Goal: Use online tool/utility: Use online tool/utility

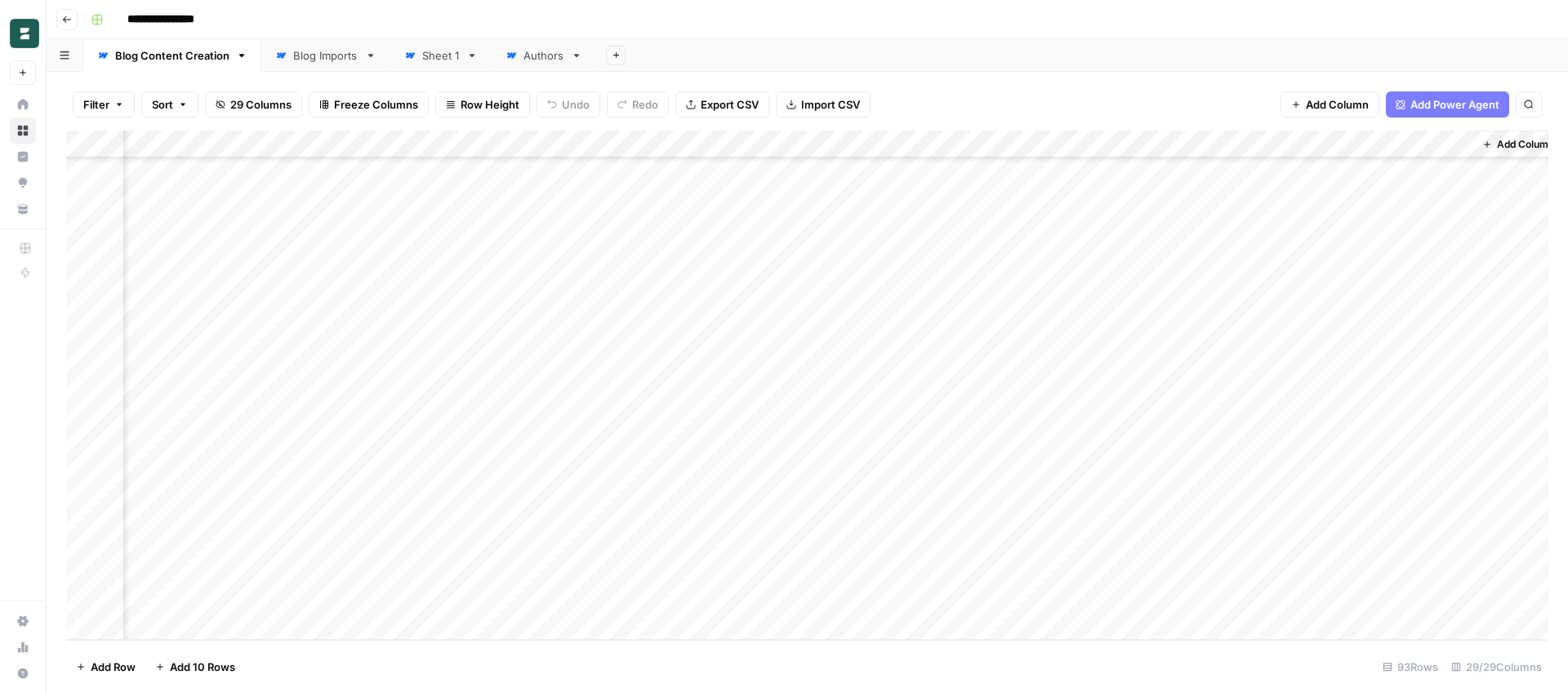
scroll to position [2126, 3668]
click at [987, 570] on div "Add Column" at bounding box center [807, 385] width 1482 height 510
click at [990, 486] on div "Add Column" at bounding box center [807, 385] width 1482 height 510
click at [991, 461] on div "Add Column" at bounding box center [807, 385] width 1482 height 510
click at [989, 409] on div "Add Column" at bounding box center [807, 385] width 1482 height 510
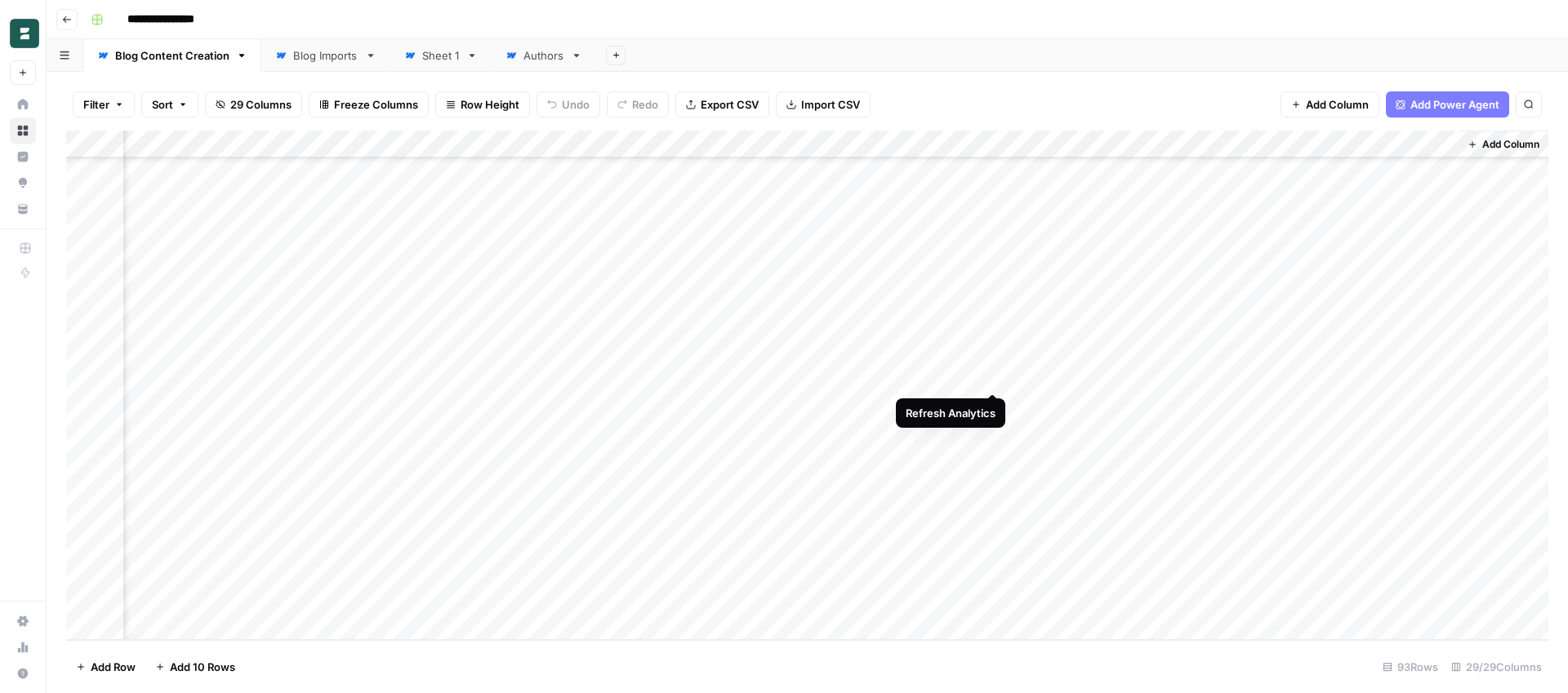
click at [995, 378] on div "Add Column" at bounding box center [807, 385] width 1482 height 510
click at [994, 318] on div "Add Column" at bounding box center [807, 385] width 1482 height 510
click at [998, 291] on div "Add Column" at bounding box center [807, 385] width 1482 height 510
click at [995, 265] on div "Add Column" at bounding box center [807, 385] width 1482 height 510
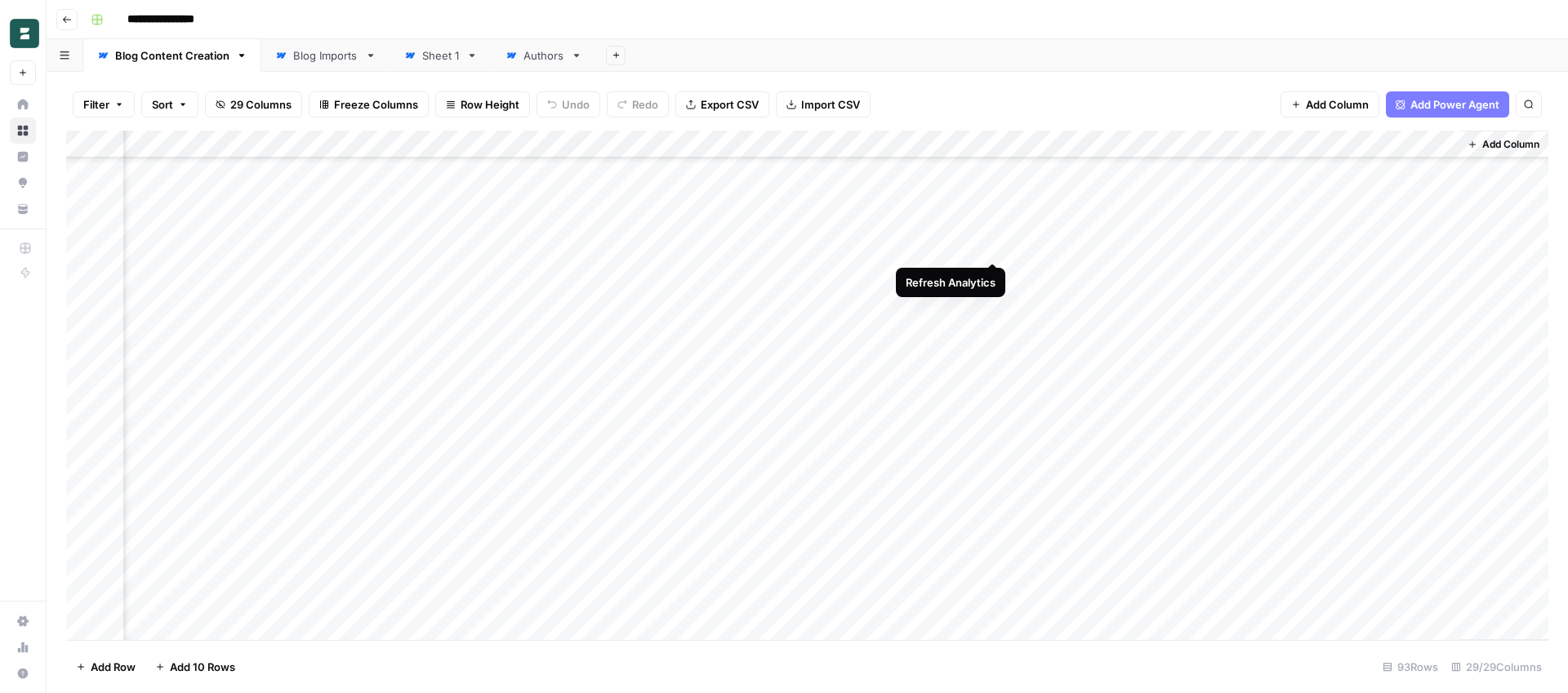
click at [994, 243] on div "Add Column" at bounding box center [807, 385] width 1482 height 510
click at [995, 291] on div "Add Column" at bounding box center [807, 385] width 1482 height 510
click at [995, 258] on div "Add Column" at bounding box center [807, 385] width 1482 height 510
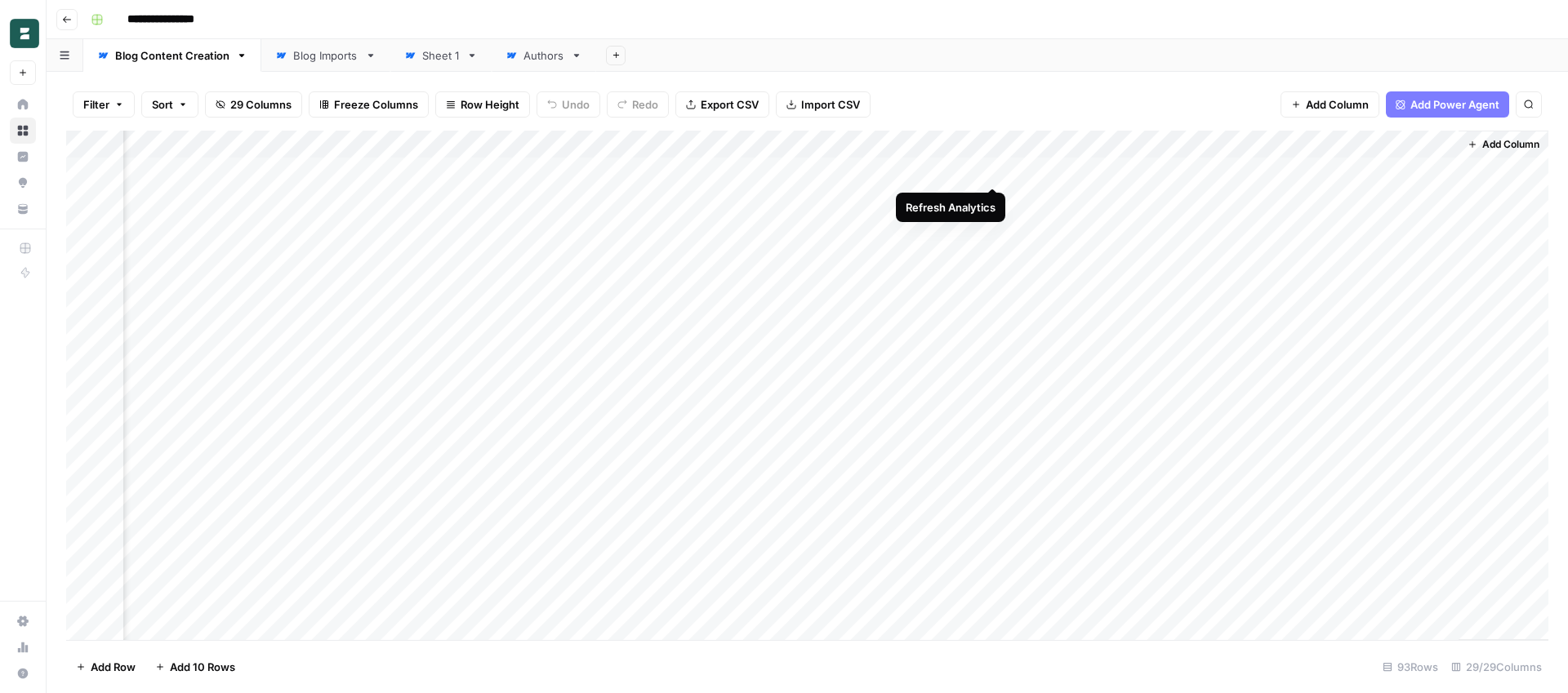
click at [994, 173] on div "Add Column" at bounding box center [807, 385] width 1482 height 510
click at [994, 192] on div "Add Column" at bounding box center [807, 385] width 1482 height 510
click at [994, 219] on div "Add Column" at bounding box center [807, 385] width 1482 height 510
click at [994, 251] on div "Add Column" at bounding box center [807, 385] width 1482 height 510
click at [993, 281] on div "Add Column" at bounding box center [807, 385] width 1482 height 510
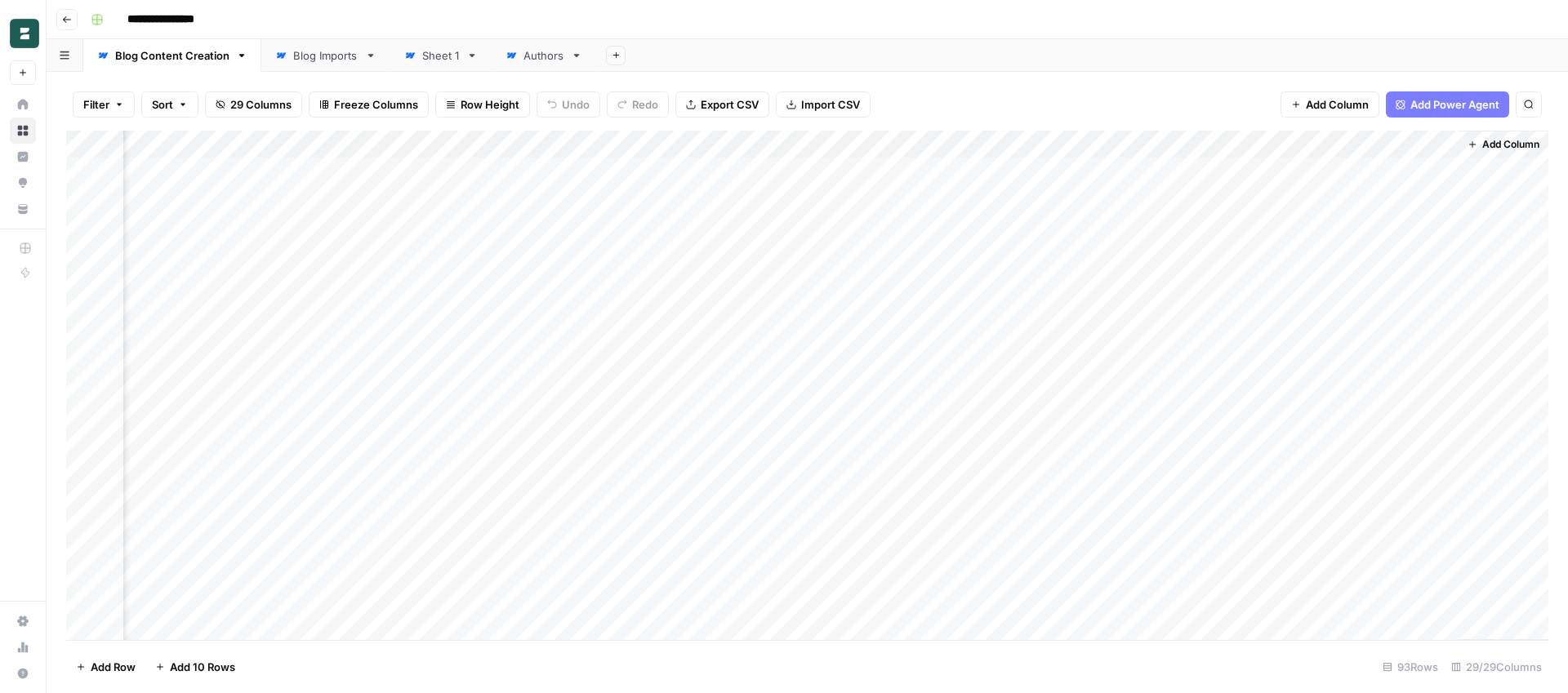
click at [994, 319] on div "Add Column" at bounding box center [807, 385] width 1482 height 510
click at [995, 309] on div "Add Column" at bounding box center [807, 385] width 1482 height 510
click at [994, 337] on div "Add Column" at bounding box center [807, 385] width 1482 height 510
click at [994, 361] on div "Add Column" at bounding box center [807, 385] width 1482 height 510
click at [994, 386] on div "Add Column" at bounding box center [807, 385] width 1482 height 510
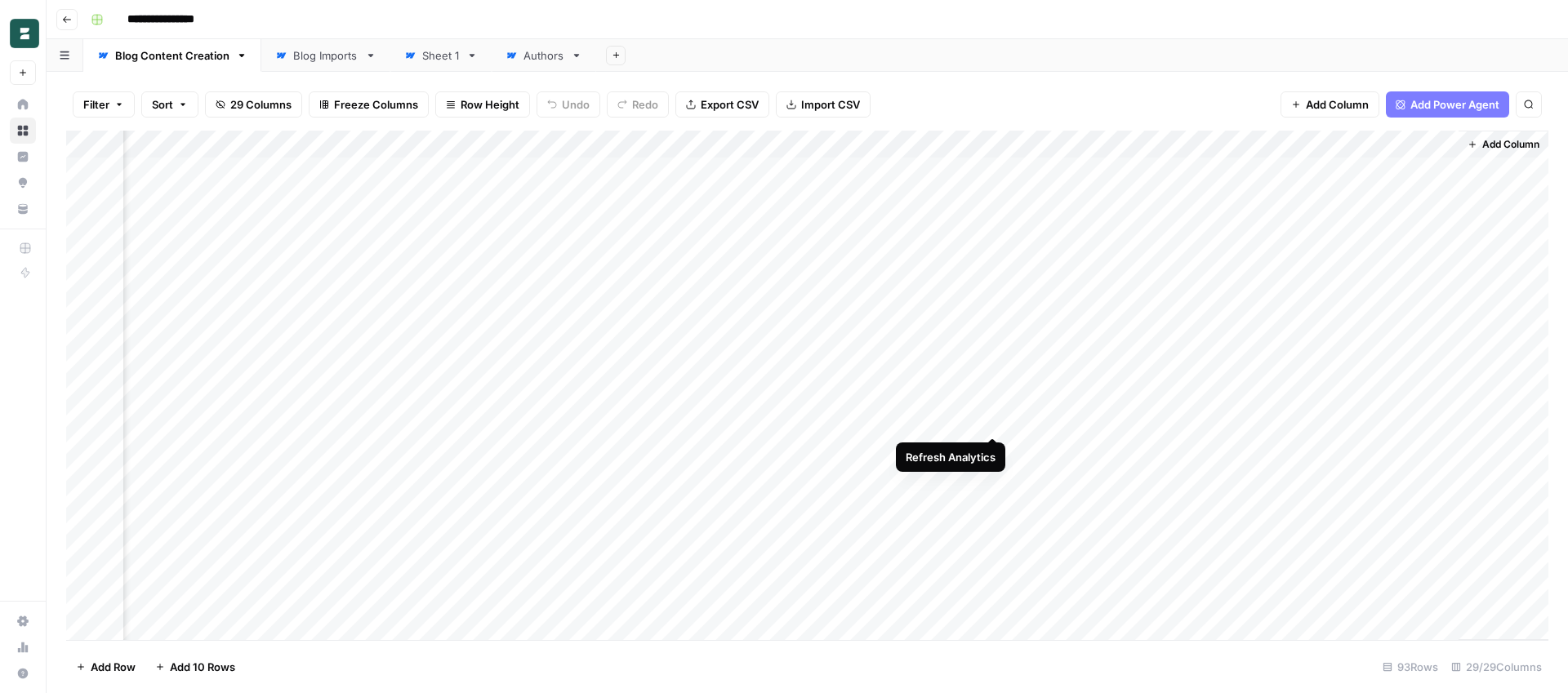
click at [995, 419] on div "Add Column" at bounding box center [807, 385] width 1482 height 510
click at [994, 445] on div "Add Column" at bounding box center [807, 385] width 1482 height 510
click at [994, 478] on div "Add Column" at bounding box center [807, 385] width 1482 height 510
click at [996, 503] on div "Add Column" at bounding box center [807, 385] width 1482 height 510
click at [994, 535] on div "Add Column" at bounding box center [807, 385] width 1482 height 510
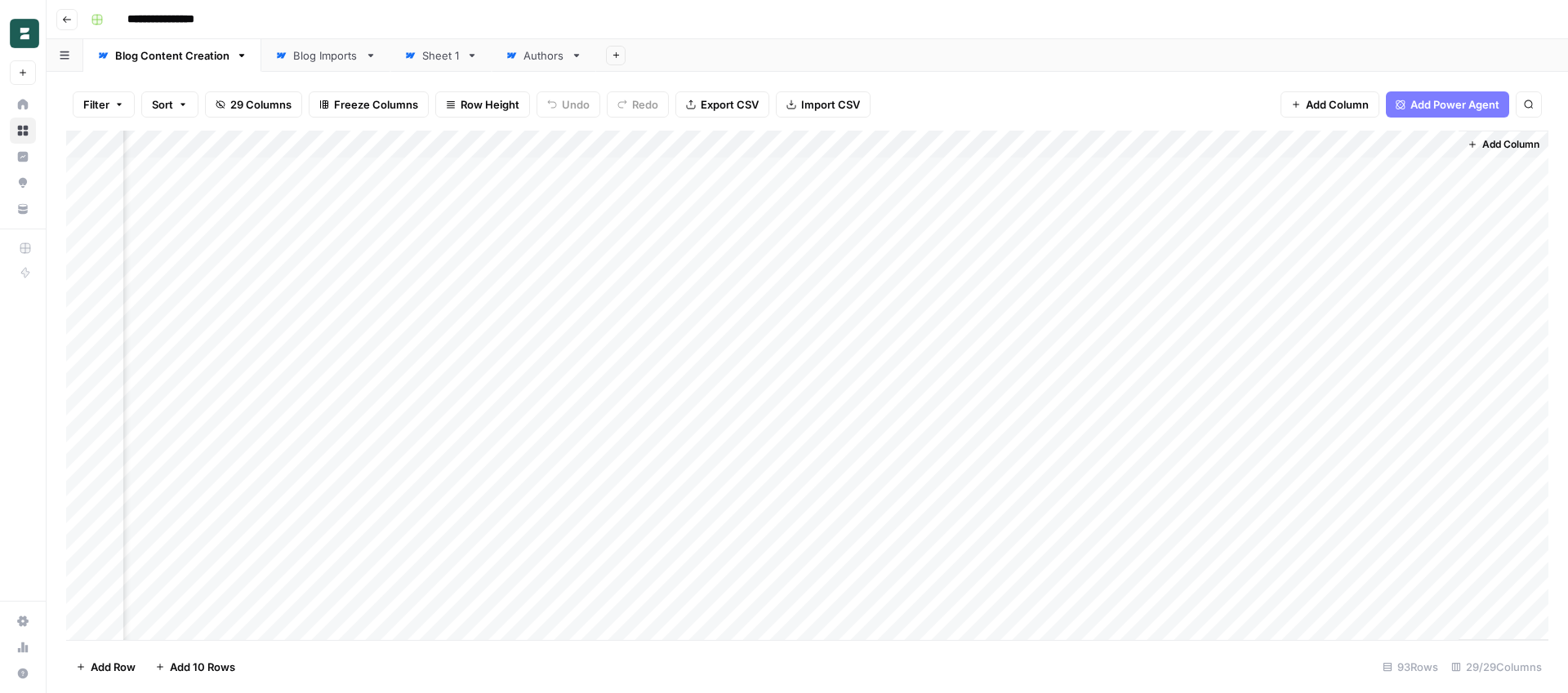
click at [994, 554] on div "Add Column" at bounding box center [807, 385] width 1482 height 510
click at [67, 25] on button "Go back" at bounding box center [67, 20] width 21 height 21
